Goal: Task Accomplishment & Management: Manage account settings

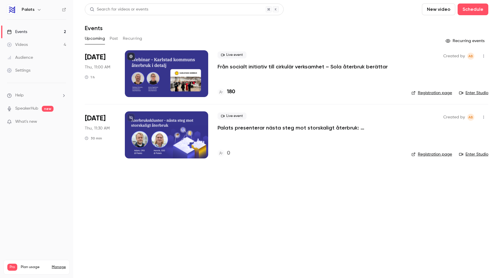
click at [272, 66] on p "Från socialt initiativ till cirkulär verksamhet – Sola återbruk berättar" at bounding box center [303, 66] width 170 height 7
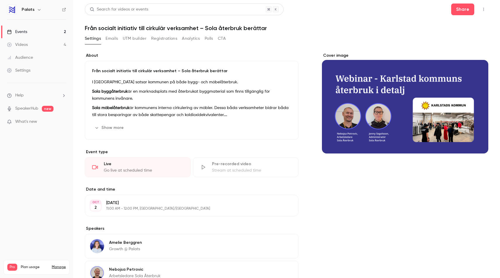
click at [161, 40] on button "Registrations" at bounding box center [164, 38] width 26 height 9
